Goal: Information Seeking & Learning: Learn about a topic

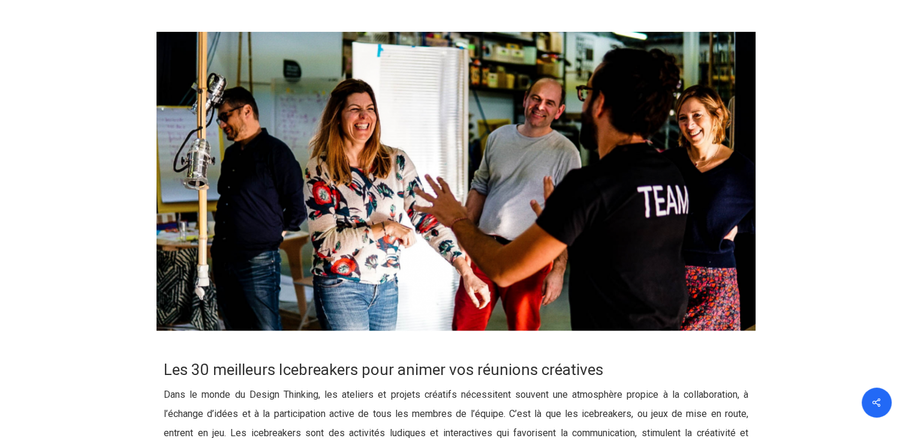
scroll to position [290, 0]
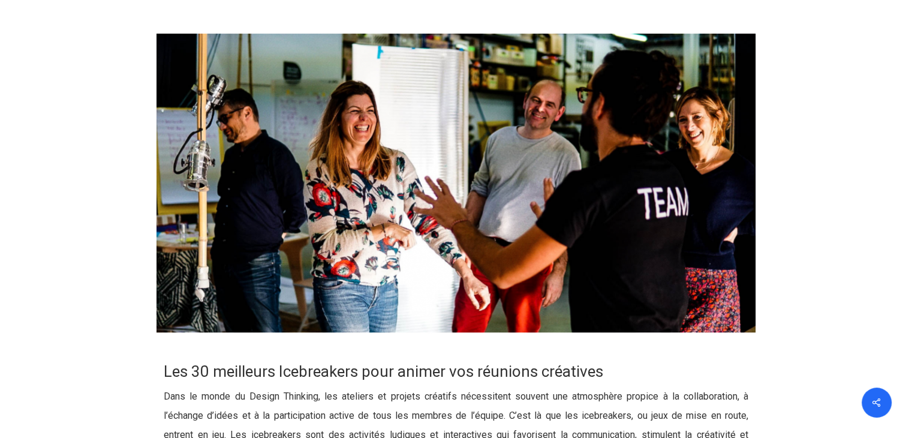
click at [188, 129] on img at bounding box center [457, 183] width 600 height 299
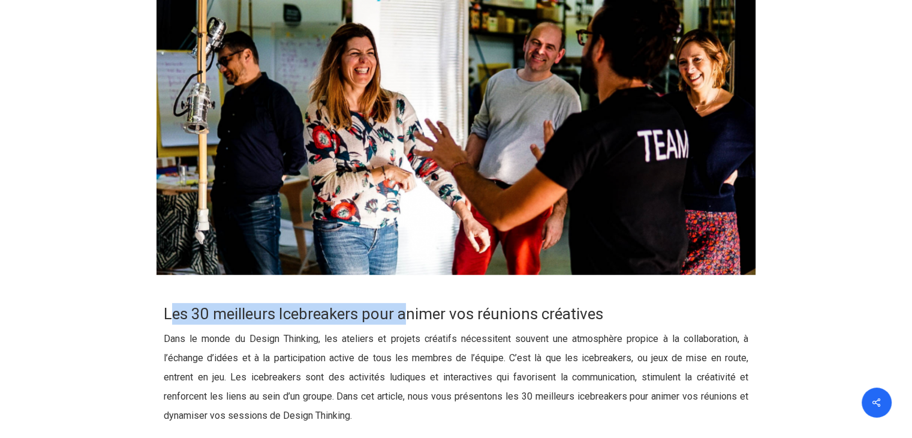
drag, startPoint x: 172, startPoint y: 283, endPoint x: 414, endPoint y: 298, distance: 242.7
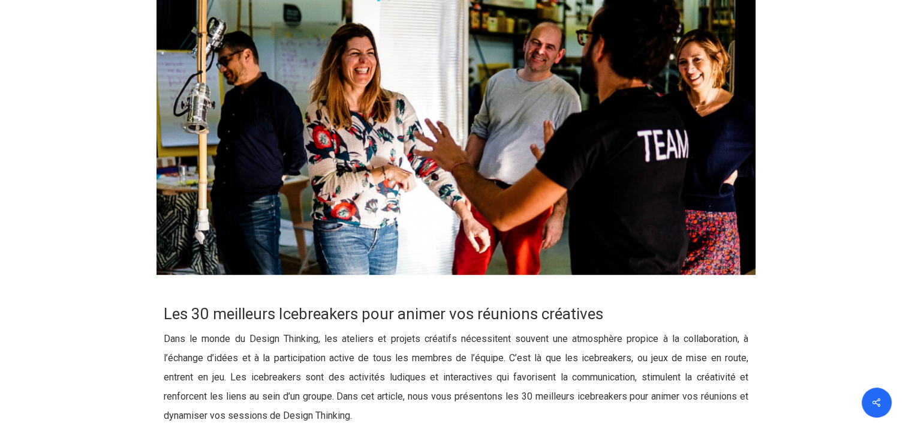
click at [338, 356] on p "Dans le monde du Design Thinking, les ateliers et projets créatifs nécessitent …" at bounding box center [456, 384] width 585 height 110
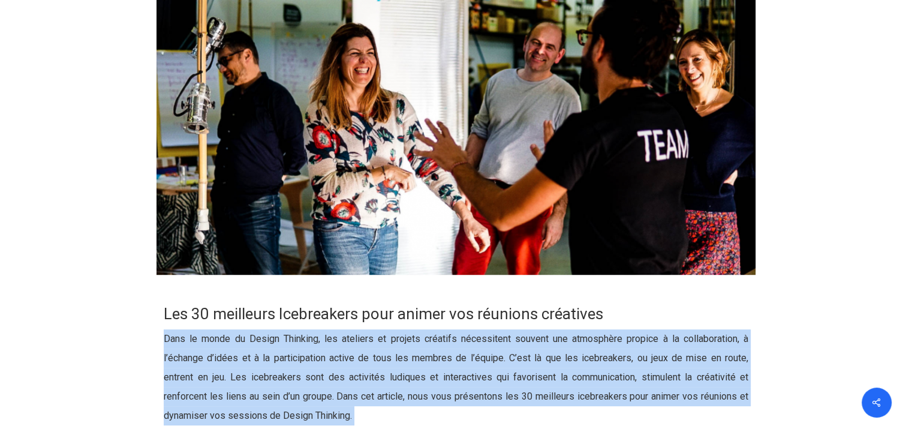
click at [338, 356] on p "Dans le monde du Design Thinking, les ateliers et projets créatifs nécessitent …" at bounding box center [456, 384] width 585 height 110
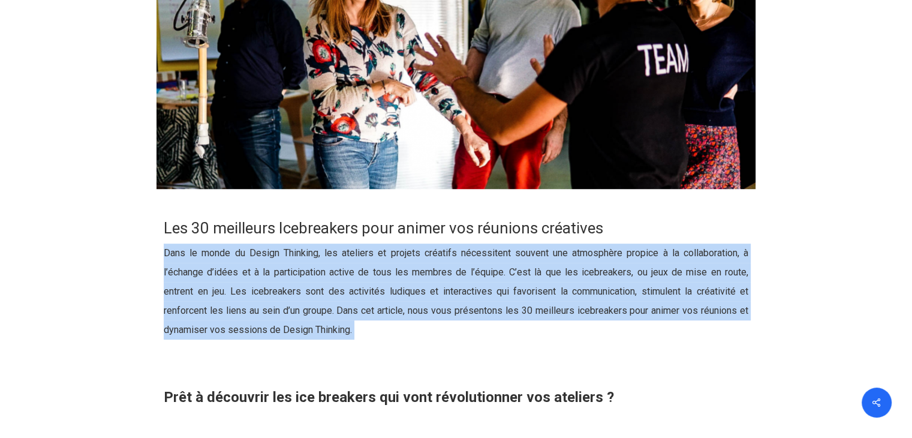
scroll to position [435, 0]
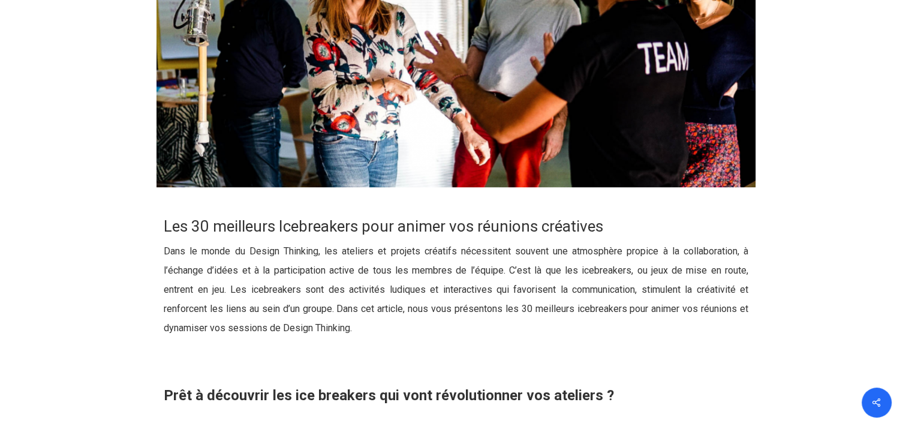
click at [338, 356] on p at bounding box center [456, 369] width 585 height 34
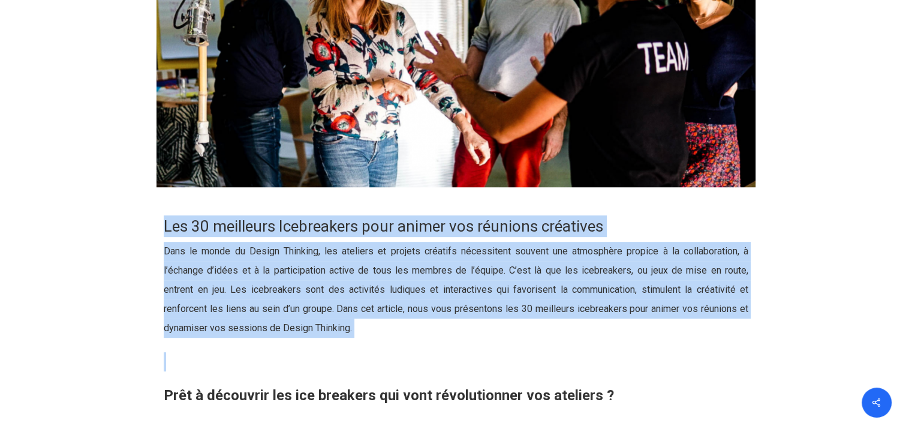
drag, startPoint x: 338, startPoint y: 356, endPoint x: 134, endPoint y: 238, distance: 235.9
click at [157, 238] on div "Les 30 meilleurs Icebreakers pour animer vos réunions créatives Dans le monde d…" at bounding box center [457, 416] width 600 height 428
click at [134, 238] on div at bounding box center [457, 416] width 906 height 428
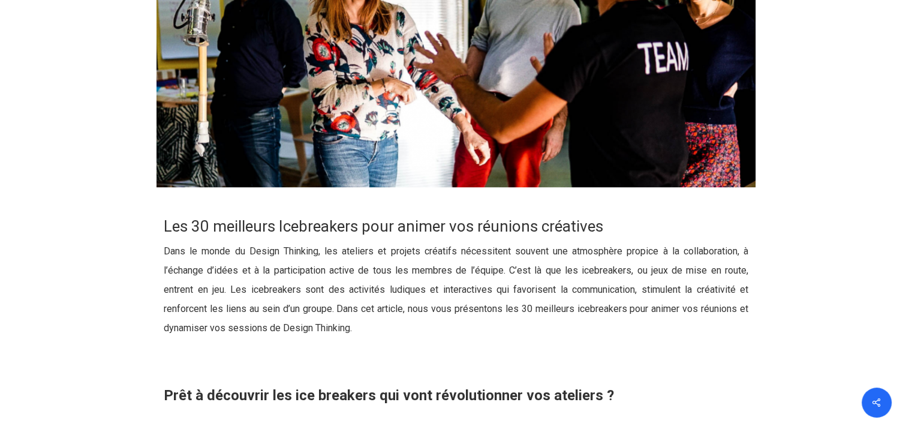
click at [134, 238] on div at bounding box center [457, 416] width 906 height 428
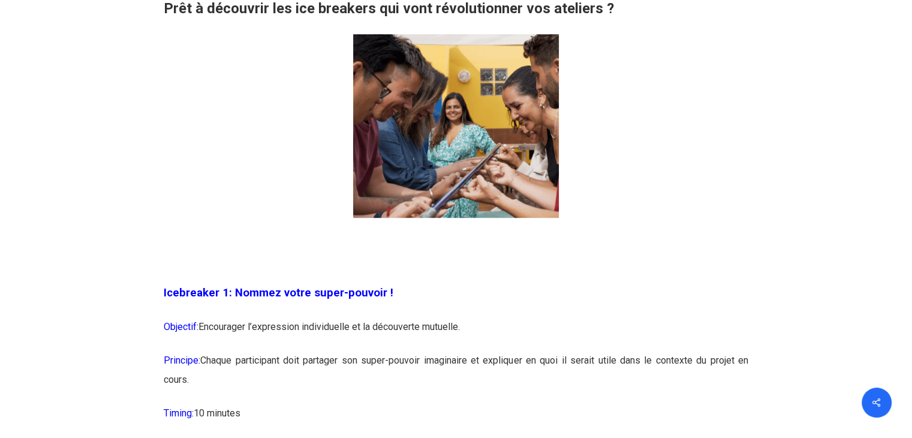
scroll to position [823, 0]
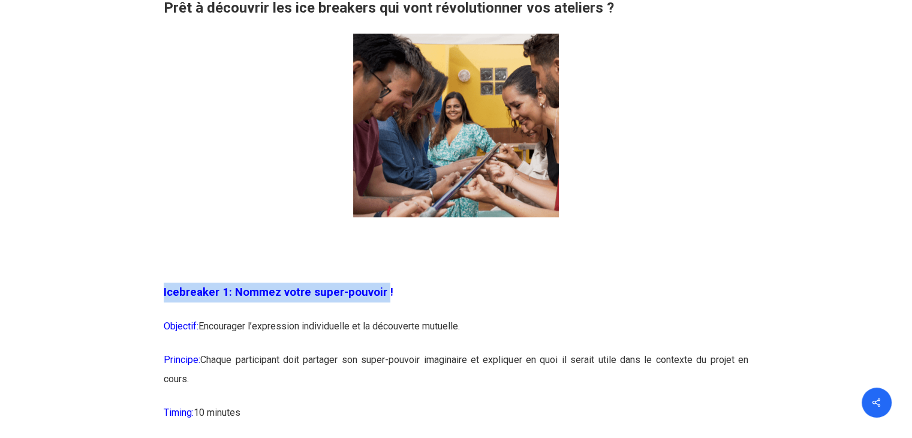
drag, startPoint x: 381, startPoint y: 310, endPoint x: 131, endPoint y: 283, distance: 251.6
drag, startPoint x: 131, startPoint y: 283, endPoint x: 400, endPoint y: 286, distance: 268.7
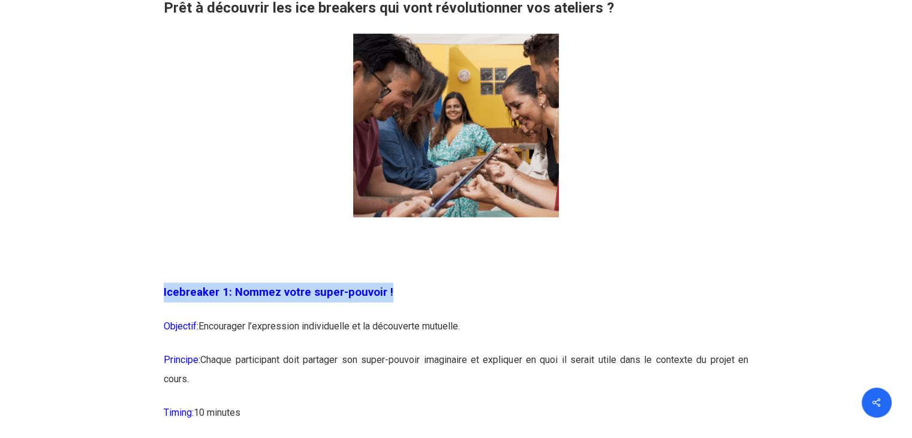
click at [400, 286] on p "Icebreaker 1: Nommez votre super-pouvoir !" at bounding box center [456, 300] width 585 height 34
drag, startPoint x: 400, startPoint y: 286, endPoint x: 175, endPoint y: 292, distance: 225.0
click at [175, 292] on p "Icebreaker 1: Nommez votre super-pouvoir !" at bounding box center [456, 300] width 585 height 34
click at [175, 292] on span "Icebreaker 1: Nommez votre super-pouvoir !" at bounding box center [279, 292] width 230 height 13
drag, startPoint x: 175, startPoint y: 292, endPoint x: 387, endPoint y: 287, distance: 212.4
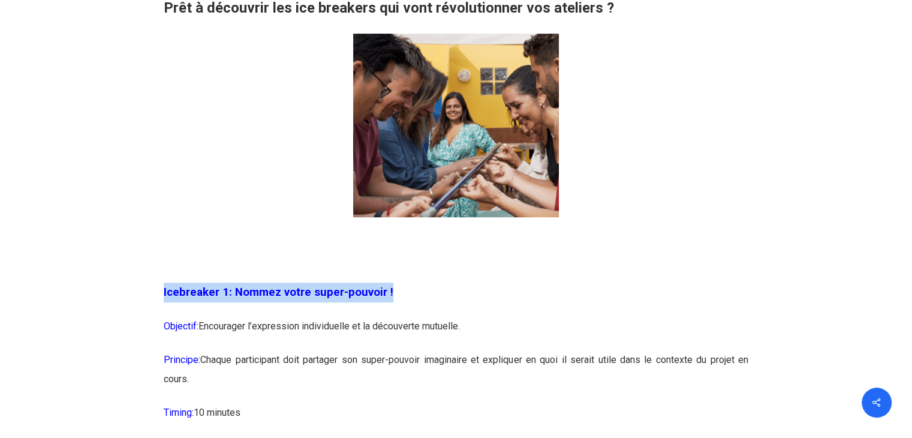
click at [387, 287] on p "Icebreaker 1: Nommez votre super-pouvoir !" at bounding box center [456, 300] width 585 height 34
drag, startPoint x: 387, startPoint y: 287, endPoint x: 173, endPoint y: 298, distance: 215.0
click at [173, 298] on p "Icebreaker 1: Nommez votre super-pouvoir !" at bounding box center [456, 300] width 585 height 34
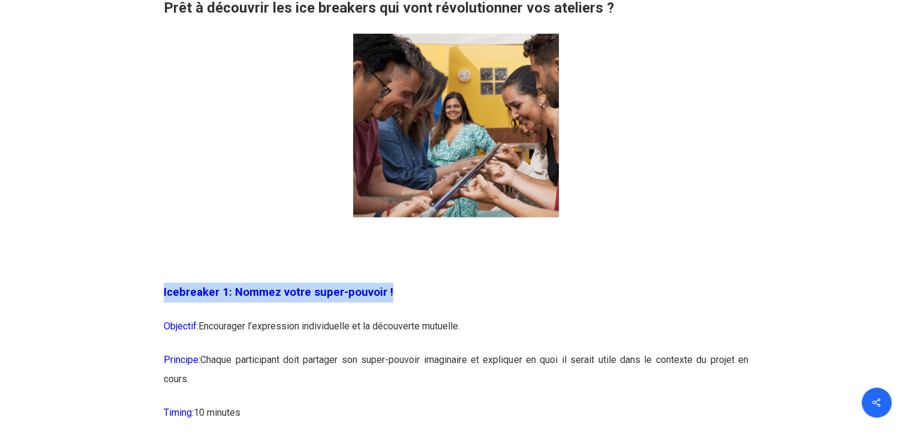
drag, startPoint x: 173, startPoint y: 298, endPoint x: 386, endPoint y: 305, distance: 213.6
click at [386, 305] on p "Icebreaker 1: Nommez votre super-pouvoir !" at bounding box center [456, 300] width 585 height 34
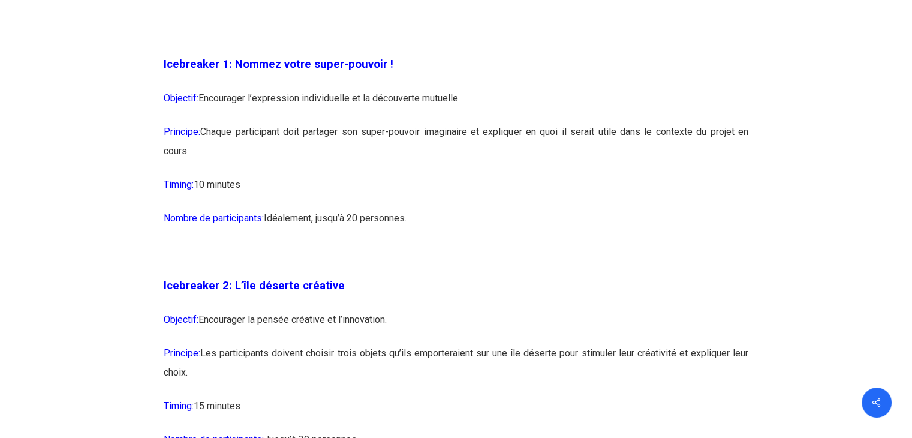
scroll to position [1111, 0]
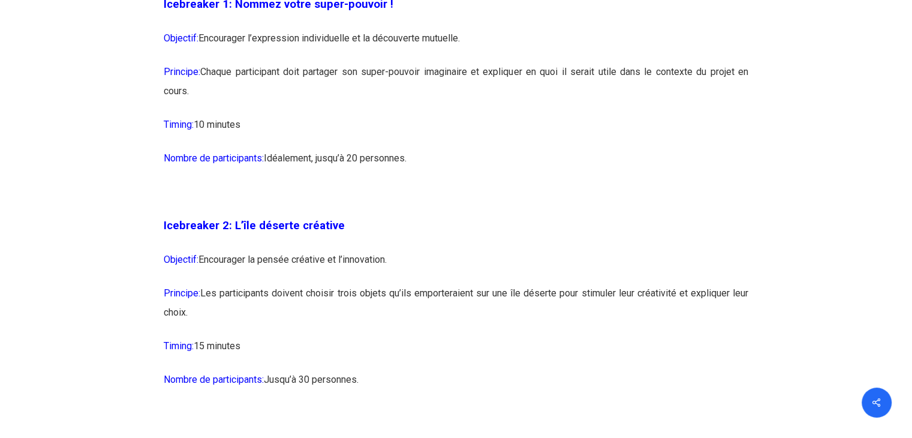
drag, startPoint x: 380, startPoint y: 223, endPoint x: 321, endPoint y: 328, distance: 120.0
click at [321, 328] on p "Principe: Les participants doivent choisir trois objets qu’ils emporteraient su…" at bounding box center [456, 310] width 585 height 53
drag, startPoint x: 320, startPoint y: 402, endPoint x: 271, endPoint y: 342, distance: 77.2
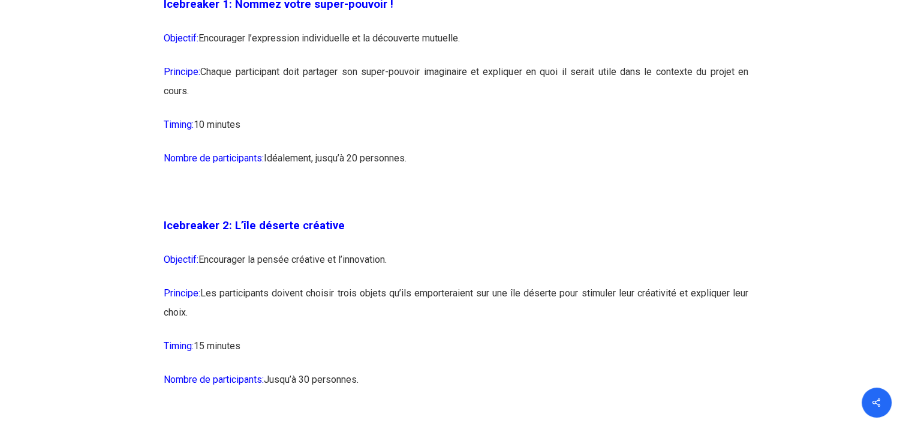
click at [271, 342] on p "Timing: 15 minutes" at bounding box center [456, 353] width 585 height 34
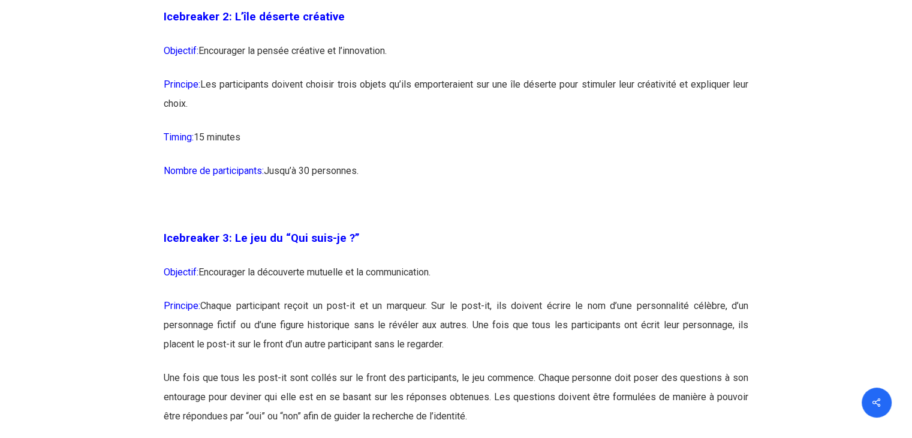
click at [271, 342] on p "Principe: Chaque participant reçoit un post-it et un marqueur. Sur le post-it, …" at bounding box center [456, 332] width 585 height 72
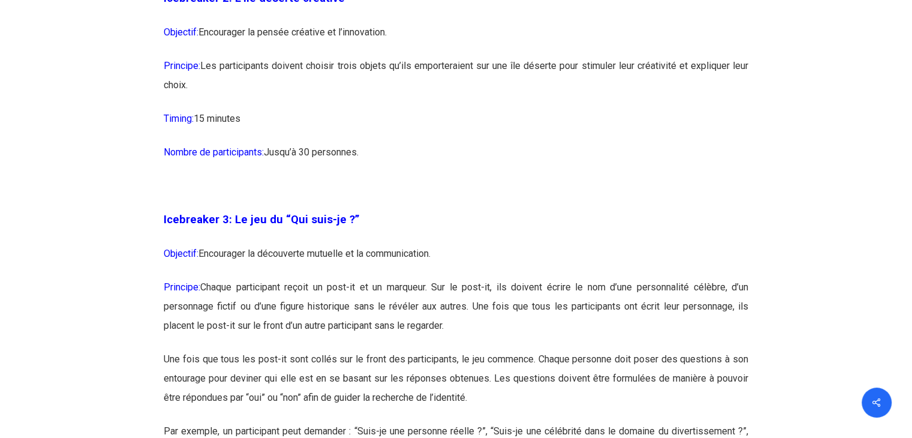
scroll to position [1353, 0]
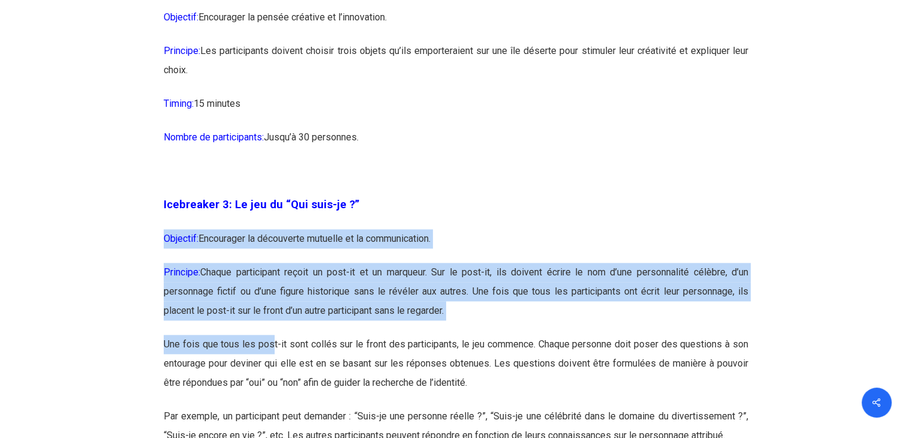
drag, startPoint x: 271, startPoint y: 342, endPoint x: 139, endPoint y: 223, distance: 178.3
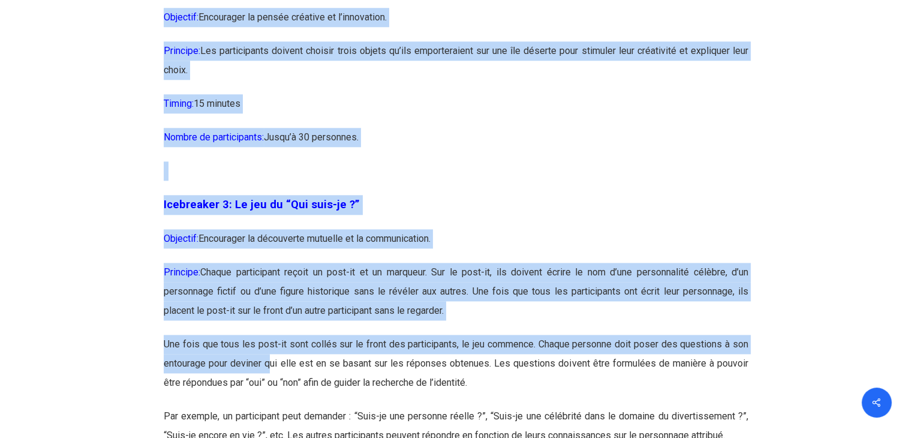
drag, startPoint x: 270, startPoint y: 370, endPoint x: 120, endPoint y: 194, distance: 231.5
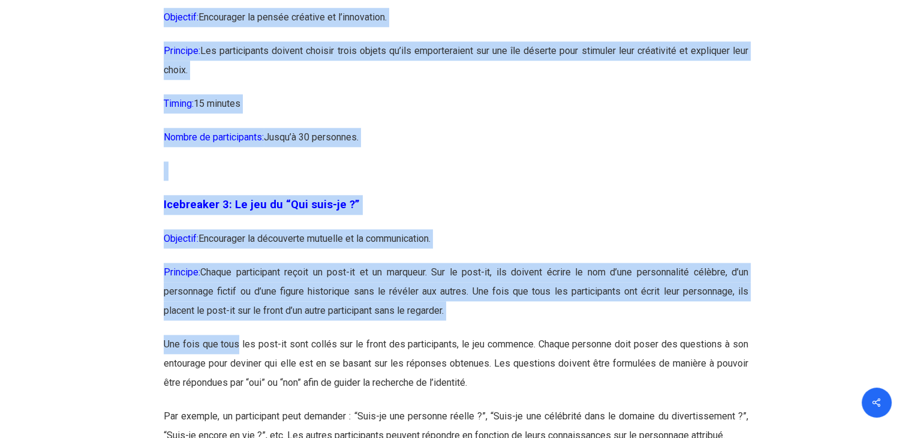
drag, startPoint x: 120, startPoint y: 194, endPoint x: 236, endPoint y: 371, distance: 211.9
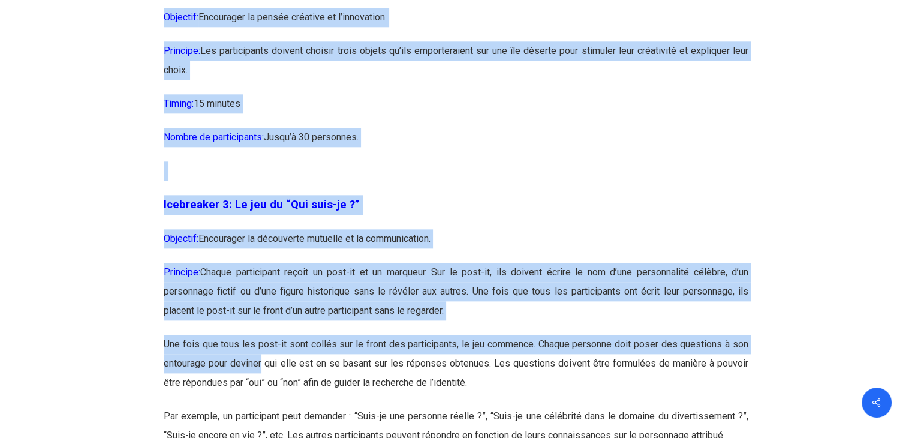
click at [236, 371] on p "Une fois que tous les post-it sont collés sur le front des participants, le jeu…" at bounding box center [456, 371] width 585 height 72
drag, startPoint x: 236, startPoint y: 371, endPoint x: 127, endPoint y: 255, distance: 159.1
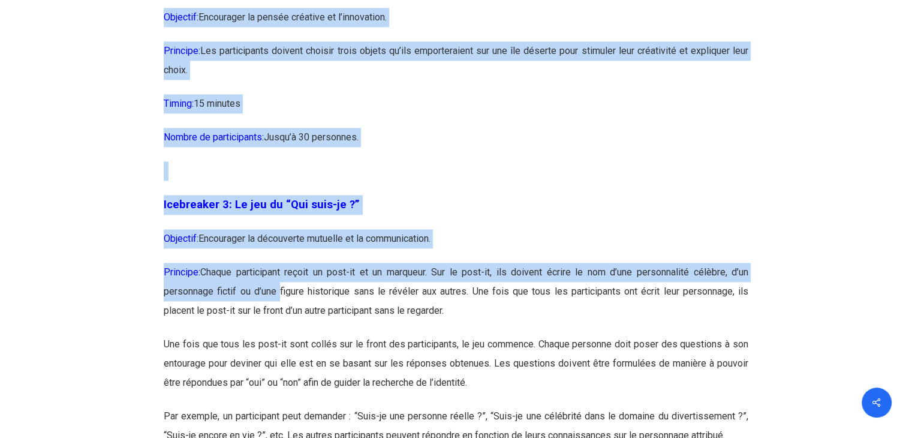
drag, startPoint x: 127, startPoint y: 255, endPoint x: 278, endPoint y: 287, distance: 154.5
click at [266, 260] on p "Objectif: Encourager la découverte mutuelle et la communication." at bounding box center [456, 246] width 585 height 34
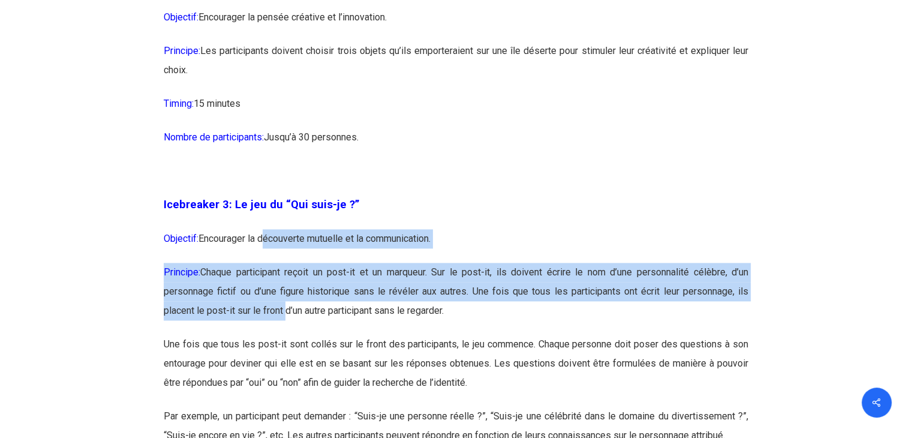
drag, startPoint x: 266, startPoint y: 260, endPoint x: 281, endPoint y: 300, distance: 42.7
click at [281, 300] on p "Principe: Chaque participant reçoit un post-it et un marqueur. Sur le post-it, …" at bounding box center [456, 299] width 585 height 72
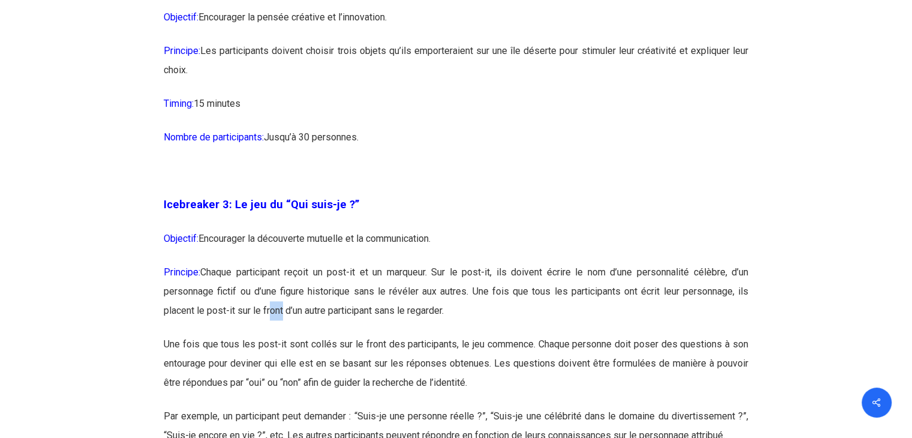
drag, startPoint x: 281, startPoint y: 300, endPoint x: 266, endPoint y: 308, distance: 16.1
click at [266, 308] on p "Principe: Chaque participant reçoit un post-it et un marqueur. Sur le post-it, …" at bounding box center [456, 299] width 585 height 72
drag, startPoint x: 266, startPoint y: 308, endPoint x: 305, endPoint y: 304, distance: 38.6
click at [305, 304] on p "Principe: Chaque participant reçoit un post-it et un marqueur. Sur le post-it, …" at bounding box center [456, 299] width 585 height 72
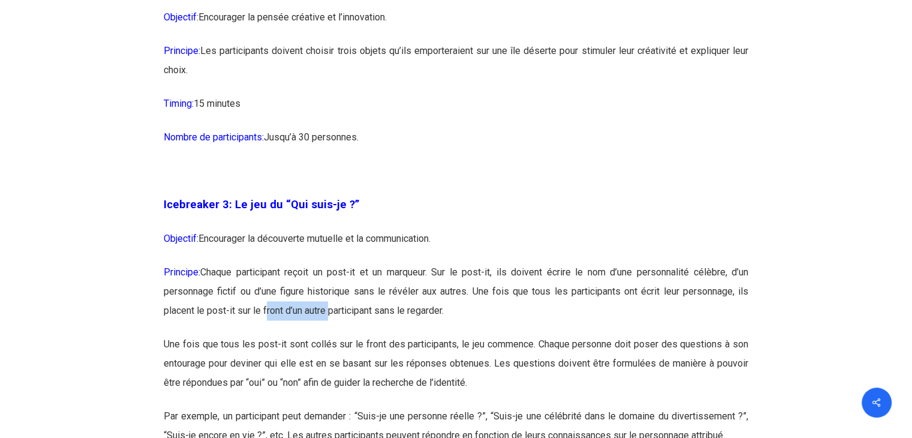
click at [305, 304] on p "Principe: Chaque participant reçoit un post-it et un marqueur. Sur le post-it, …" at bounding box center [456, 299] width 585 height 72
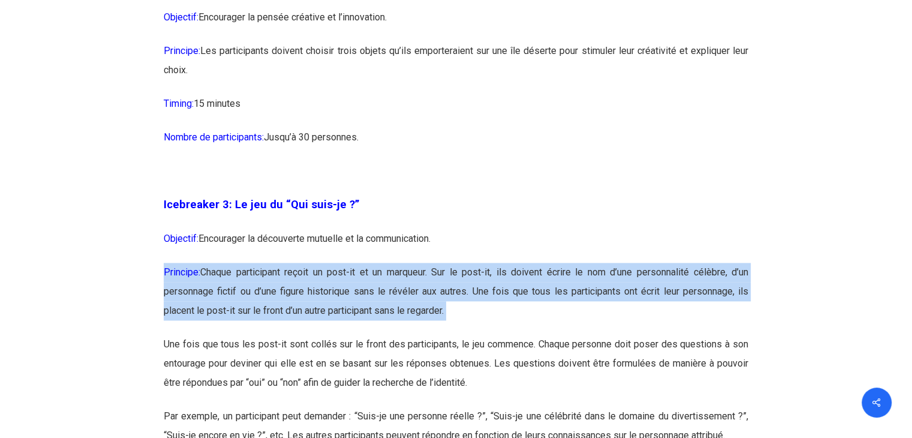
click at [305, 304] on p "Principe: Chaque participant reçoit un post-it et un marqueur. Sur le post-it, …" at bounding box center [456, 299] width 585 height 72
drag, startPoint x: 305, startPoint y: 304, endPoint x: 295, endPoint y: 311, distance: 12.0
click at [295, 311] on p "Principe: Chaque participant reçoit un post-it et un marqueur. Sur le post-it, …" at bounding box center [456, 299] width 585 height 72
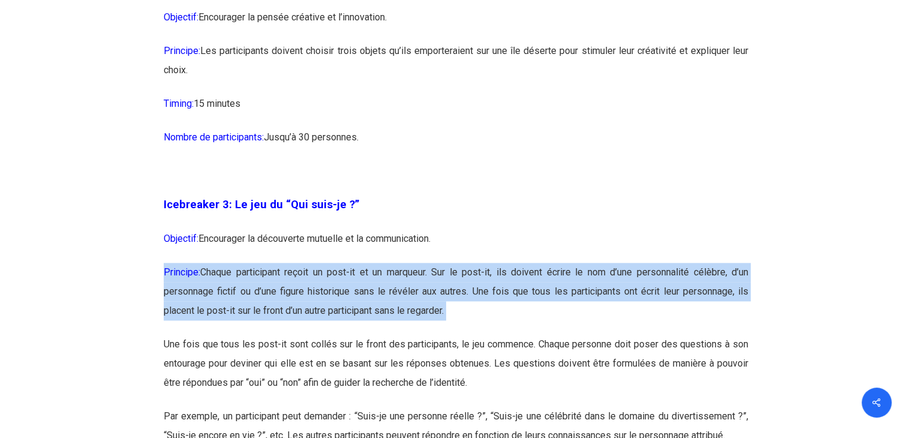
click at [295, 311] on p "Principe: Chaque participant reçoit un post-it et un marqueur. Sur le post-it, …" at bounding box center [456, 299] width 585 height 72
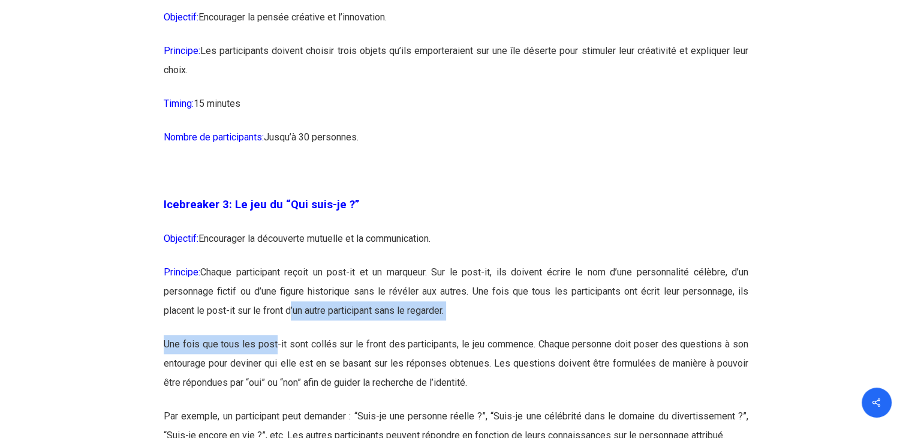
drag, startPoint x: 295, startPoint y: 311, endPoint x: 260, endPoint y: 353, distance: 54.1
click at [260, 353] on p "Une fois que tous les post-it sont collés sur le front des participants, le jeu…" at bounding box center [456, 371] width 585 height 72
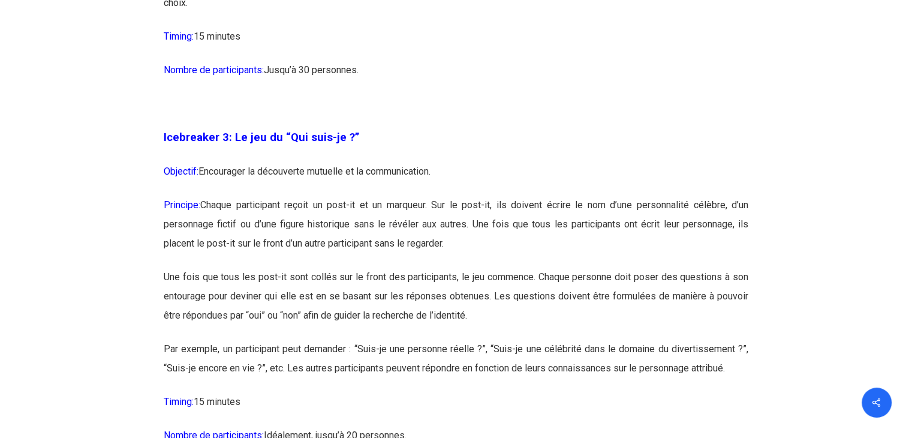
scroll to position [1422, 0]
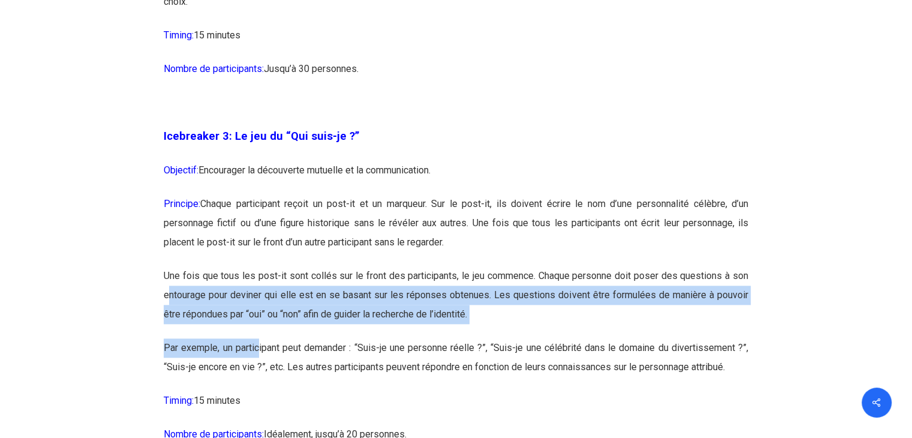
drag, startPoint x: 260, startPoint y: 353, endPoint x: 168, endPoint y: 303, distance: 104.9
click at [168, 303] on p "Une fois que tous les post-it sont collés sur le front des participants, le jeu…" at bounding box center [456, 302] width 585 height 72
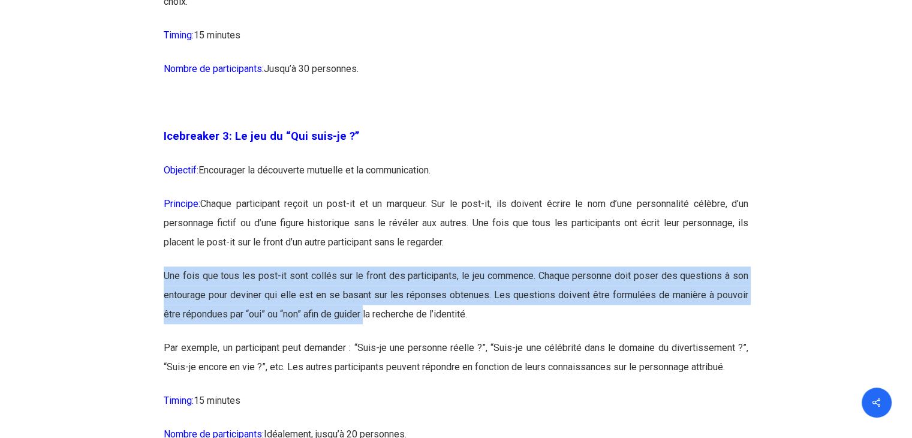
drag, startPoint x: 164, startPoint y: 275, endPoint x: 407, endPoint y: 339, distance: 252.0
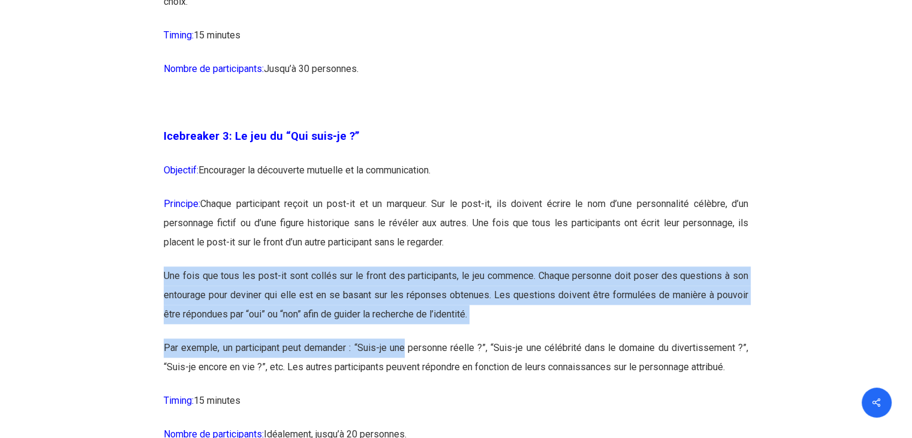
click at [407, 339] on p "Par exemple, un participant peut demander : “Suis-je une personne réelle ?”, “S…" at bounding box center [456, 364] width 585 height 53
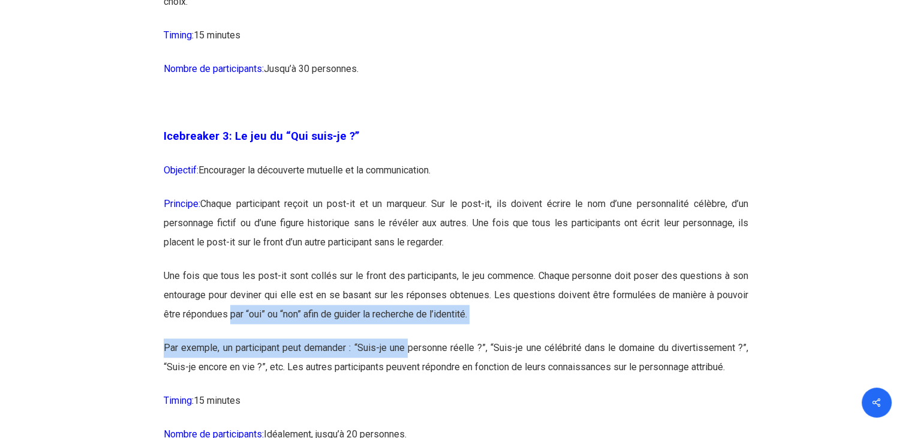
drag, startPoint x: 407, startPoint y: 339, endPoint x: 236, endPoint y: 310, distance: 173.5
click at [236, 310] on p "Une fois que tous les post-it sont collés sur le front des participants, le jeu…" at bounding box center [456, 302] width 585 height 72
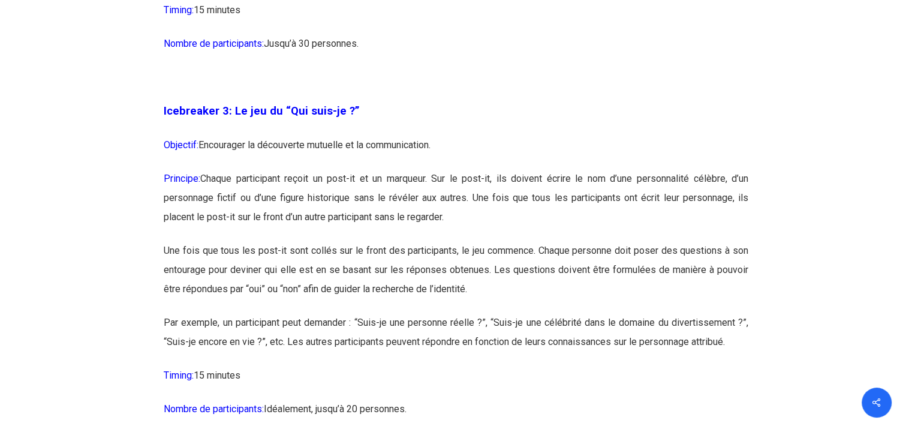
scroll to position [1447, 0]
drag, startPoint x: 420, startPoint y: 301, endPoint x: 380, endPoint y: 365, distance: 76.0
click at [380, 366] on p "Timing: 15 minutes" at bounding box center [456, 383] width 585 height 34
drag, startPoint x: 217, startPoint y: 345, endPoint x: 398, endPoint y: 344, distance: 181.1
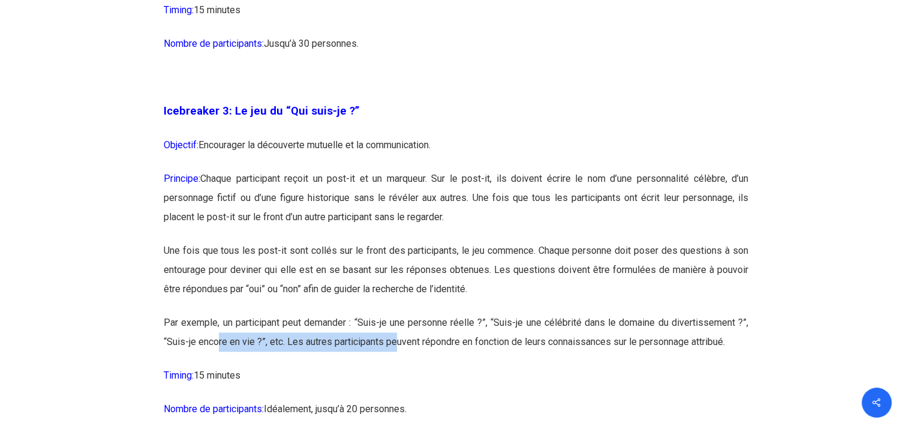
click at [398, 344] on p "Par exemple, un participant peut demander : “Suis-je une personne réelle ?”, “S…" at bounding box center [456, 339] width 585 height 53
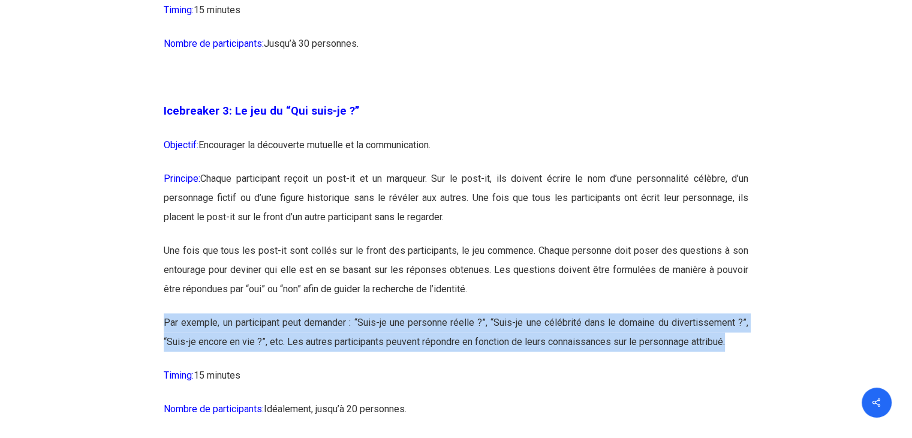
drag, startPoint x: 398, startPoint y: 344, endPoint x: 377, endPoint y: 331, distance: 24.8
click at [377, 331] on p "Par exemple, un participant peut demander : “Suis-je une personne réelle ?”, “S…" at bounding box center [456, 339] width 585 height 53
click at [422, 337] on p "Par exemple, un participant peut demander : “Suis-je une personne réelle ?”, “S…" at bounding box center [456, 339] width 585 height 53
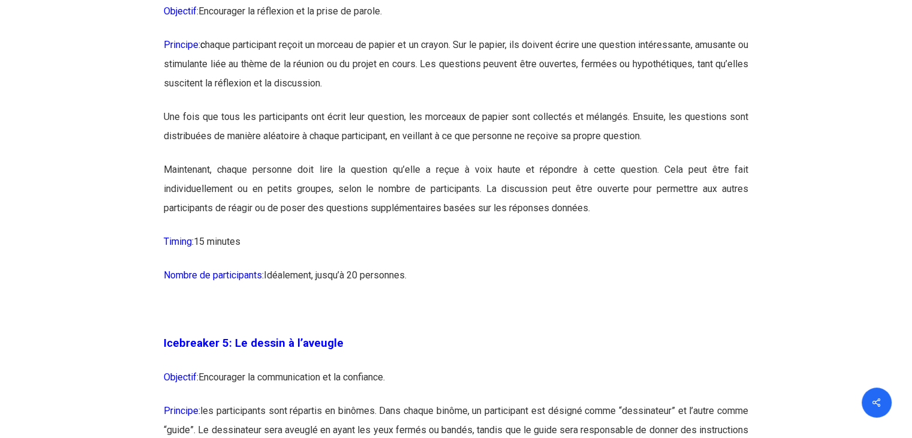
scroll to position [1807, 0]
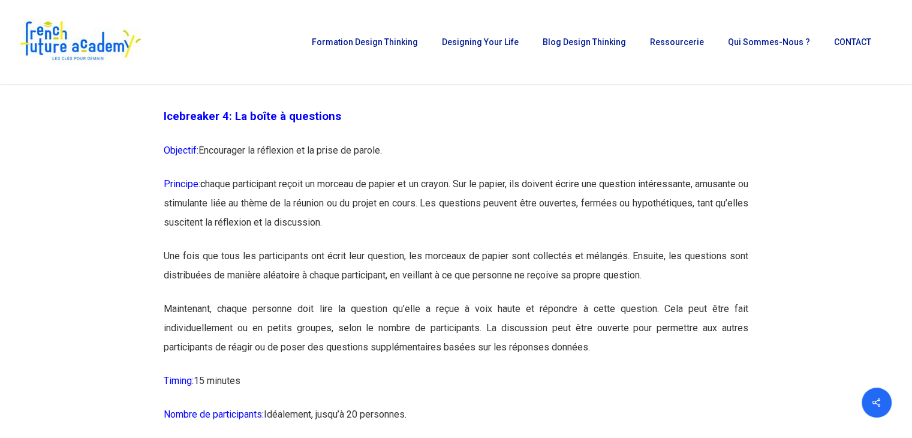
click at [560, 335] on p "Maintenant, chaque personne doit lire la question qu’elle a reçue à voix haute …" at bounding box center [456, 335] width 585 height 72
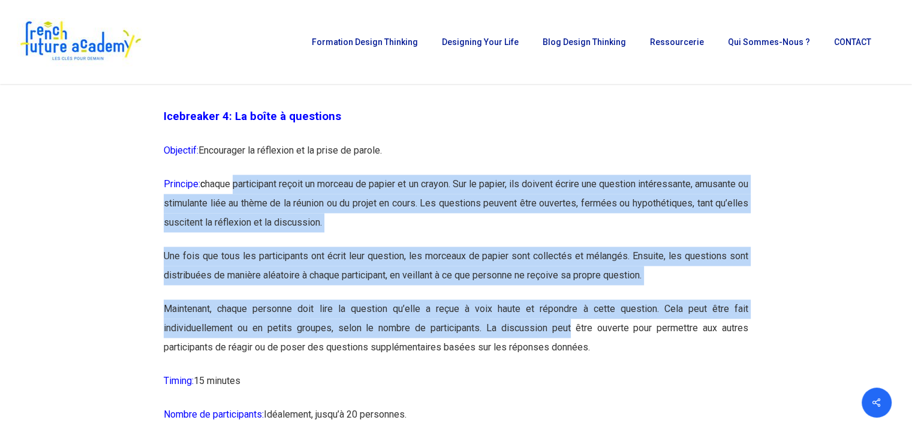
drag, startPoint x: 560, startPoint y: 335, endPoint x: 225, endPoint y: 190, distance: 365.1
click at [225, 190] on p "Principe: c haque participant reçoit un morceau de papier et un crayon. Sur le …" at bounding box center [456, 211] width 585 height 72
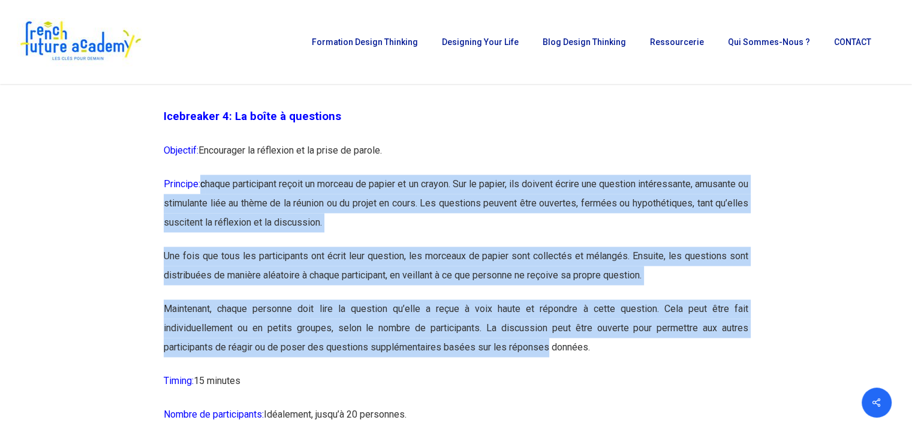
drag, startPoint x: 225, startPoint y: 190, endPoint x: 519, endPoint y: 356, distance: 337.3
click at [519, 356] on p "Maintenant, chaque personne doit lire la question qu’elle a reçue à voix haute …" at bounding box center [456, 335] width 585 height 72
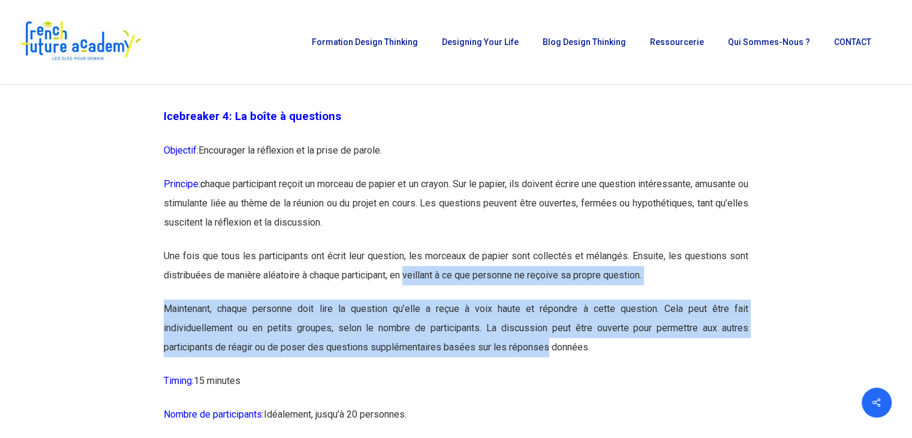
drag, startPoint x: 519, startPoint y: 356, endPoint x: 422, endPoint y: 293, distance: 115.3
click at [422, 293] on p "Une fois que tous les participants ont écrit leur question, les morceaux de pap…" at bounding box center [456, 273] width 585 height 53
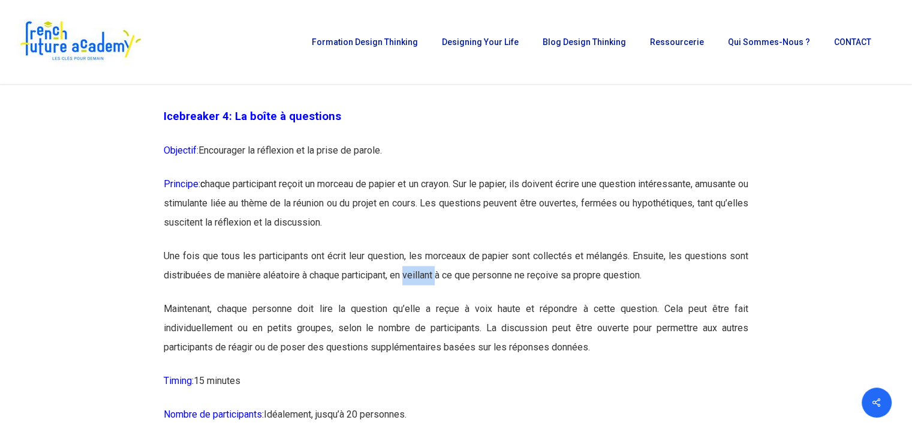
click at [422, 293] on p "Une fois que tous les participants ont écrit leur question, les morceaux de pap…" at bounding box center [456, 273] width 585 height 53
click at [238, 277] on p "Une fois que tous les participants ont écrit leur question, les morceaux de pap…" at bounding box center [456, 273] width 585 height 53
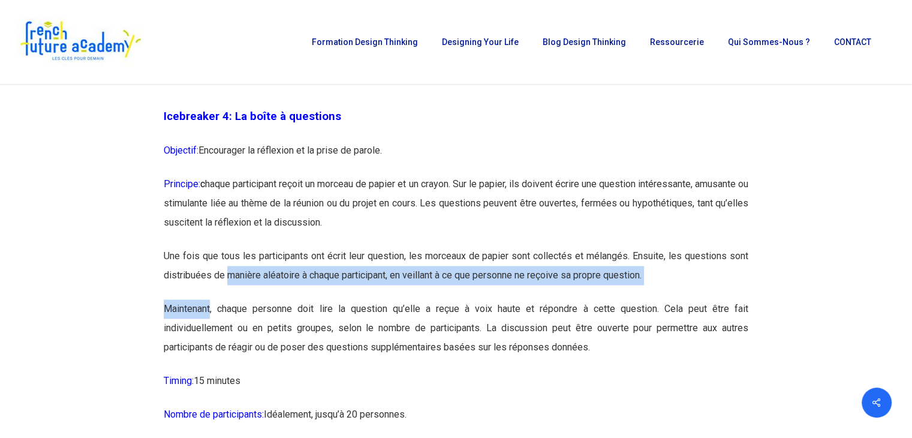
drag, startPoint x: 238, startPoint y: 277, endPoint x: 189, endPoint y: 310, distance: 59.1
click at [189, 310] on p "Maintenant, chaque personne doit lire la question qu’elle a reçue à voix haute …" at bounding box center [456, 335] width 585 height 72
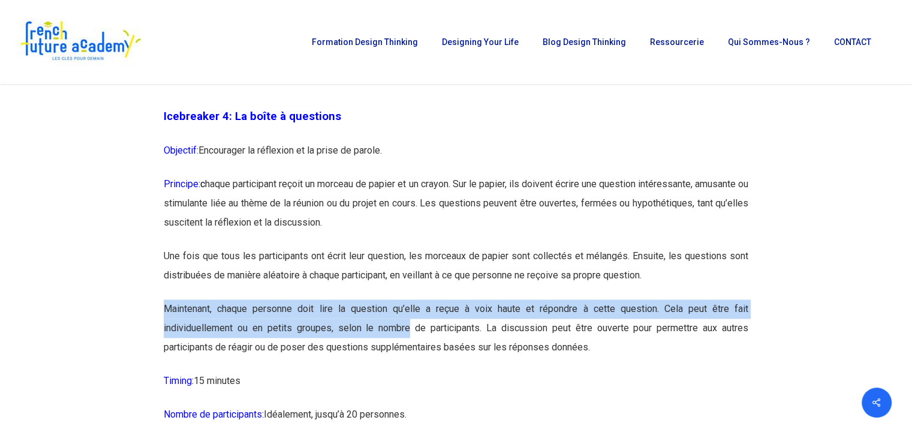
drag, startPoint x: 189, startPoint y: 310, endPoint x: 404, endPoint y: 317, distance: 215.4
click at [404, 317] on p "Maintenant, chaque personne doit lire la question qu’elle a reçue à voix haute …" at bounding box center [456, 335] width 585 height 72
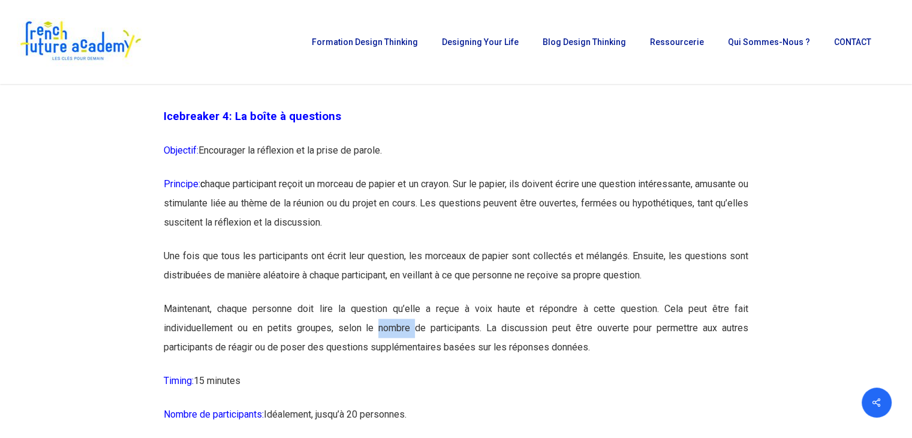
click at [404, 317] on p "Maintenant, chaque personne doit lire la question qu’elle a reçue à voix haute …" at bounding box center [456, 335] width 585 height 72
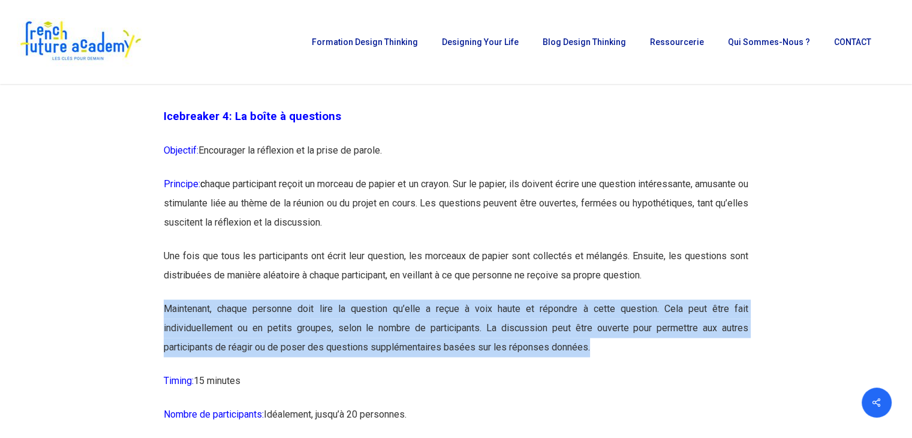
click at [404, 317] on p "Maintenant, chaque personne doit lire la question qu’elle a reçue à voix haute …" at bounding box center [456, 335] width 585 height 72
drag, startPoint x: 404, startPoint y: 317, endPoint x: 330, endPoint y: 352, distance: 82.1
click at [330, 352] on p "Maintenant, chaque personne doit lire la question qu’elle a reçue à voix haute …" at bounding box center [456, 335] width 585 height 72
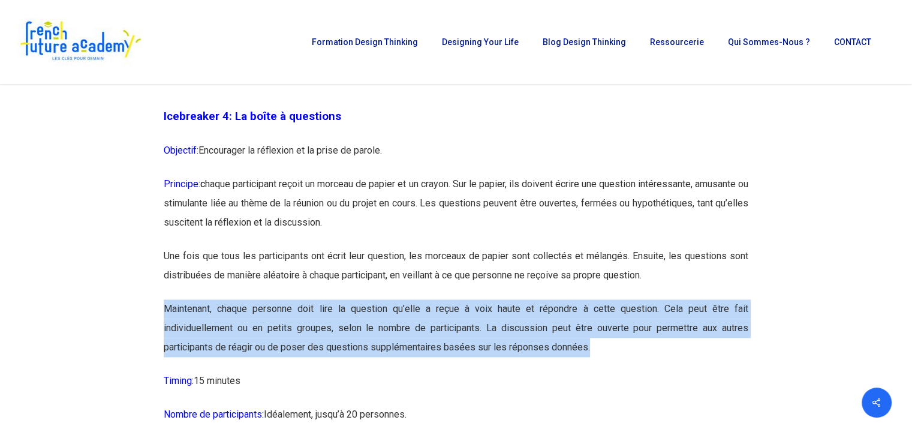
click at [330, 352] on p "Maintenant, chaque personne doit lire la question qu’elle a reçue à voix haute …" at bounding box center [456, 335] width 585 height 72
click at [329, 308] on p "Maintenant, chaque personne doit lire la question qu’elle a reçue à voix haute …" at bounding box center [456, 335] width 585 height 72
